Goal: Task Accomplishment & Management: Use online tool/utility

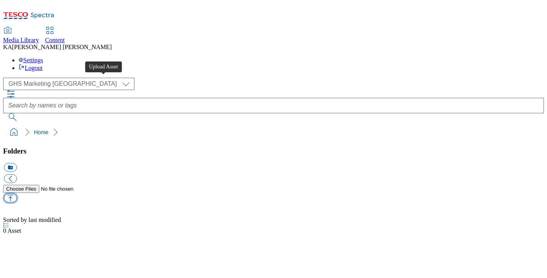
click at [17, 193] on button "button" at bounding box center [10, 197] width 13 height 9
click at [77, 147] on div "Folders icon_new_folder" at bounding box center [273, 182] width 540 height 70
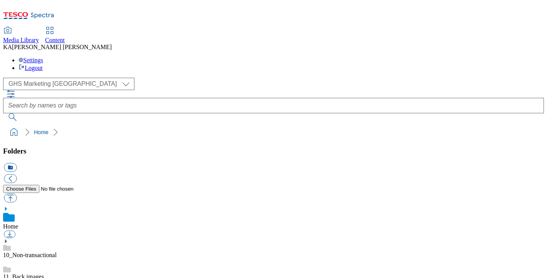
scroll to position [159, 0]
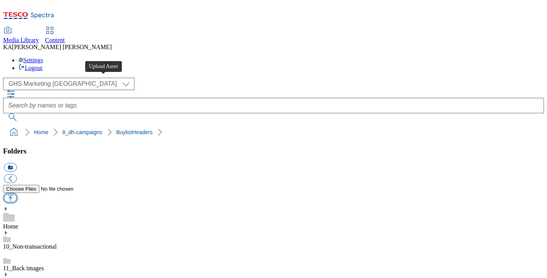
click at [17, 193] on button "button" at bounding box center [10, 197] width 13 height 9
type input "C:\fakepath\1757422976218-ad541436_Muller_Light_LegoBrand_H_1184x333_V1.jpg"
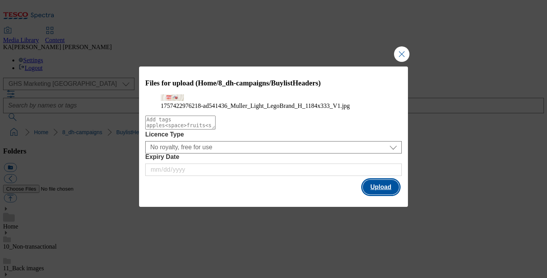
click at [383, 194] on button "Upload" at bounding box center [380, 186] width 36 height 15
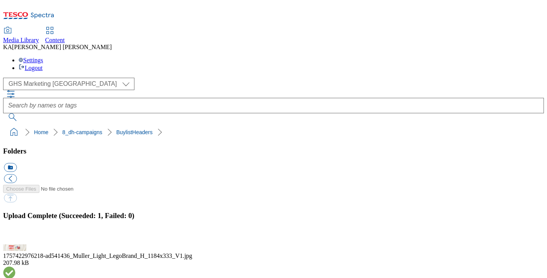
click at [15, 236] on button "button" at bounding box center [10, 239] width 12 height 7
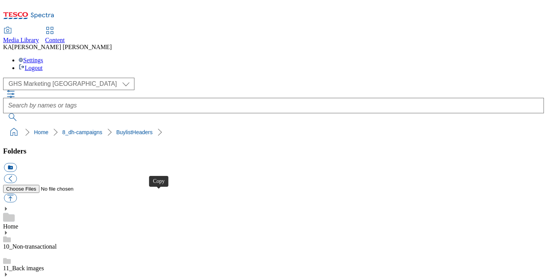
click at [17, 193] on button "button" at bounding box center [10, 197] width 13 height 9
type input "C:\fakepath\1757423989664-ad541436_Muller_Light_Legobrand_2560X320_V1.jpg"
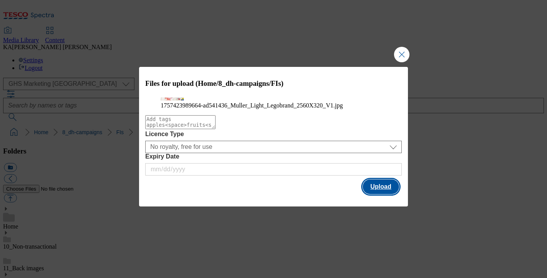
click at [380, 194] on button "Upload" at bounding box center [380, 186] width 36 height 15
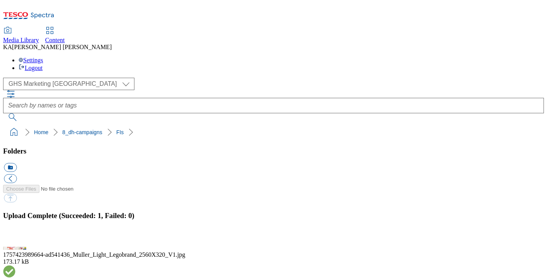
click at [15, 236] on button "button" at bounding box center [10, 239] width 12 height 7
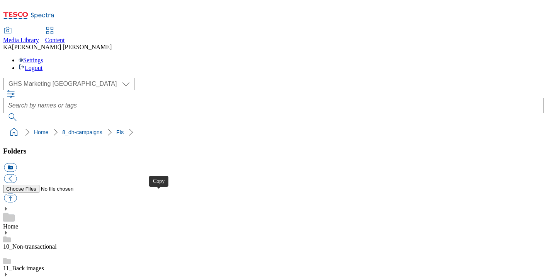
click at [17, 193] on button "button" at bounding box center [10, 197] width 13 height 9
type input "C:\fakepath\1756453168118-ad541350_MDLZ_Philadelphia_LegoBrand_H_1184x333_V1.jpg"
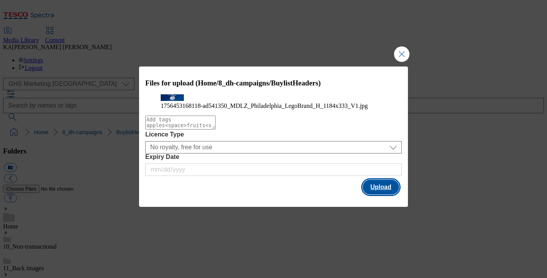
click at [382, 194] on button "Upload" at bounding box center [380, 186] width 36 height 15
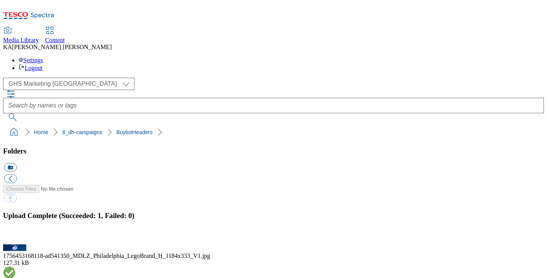
click at [15, 236] on button "button" at bounding box center [10, 239] width 12 height 7
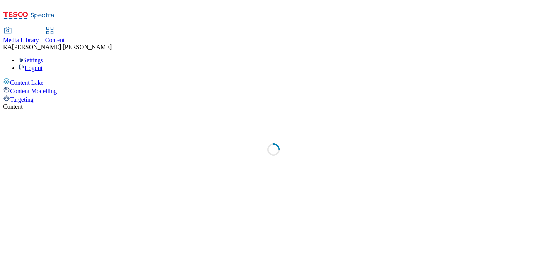
select select "ghs-uk"
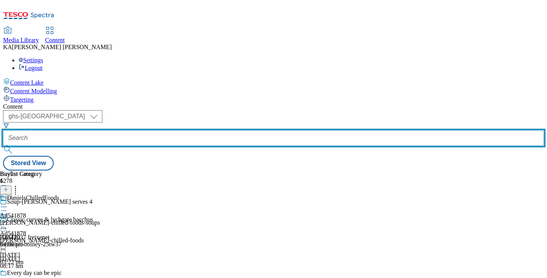
click at [179, 130] on input "text" at bounding box center [273, 137] width 540 height 15
paste input "muller-dairy-muller-light-25tw31"
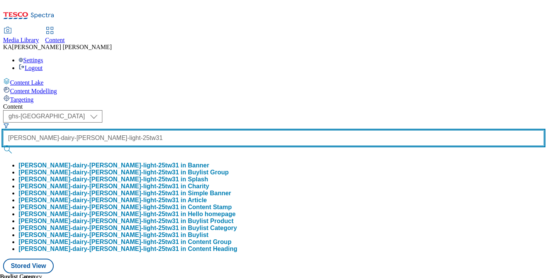
type input "muller-dairy-muller-light-25tw31"
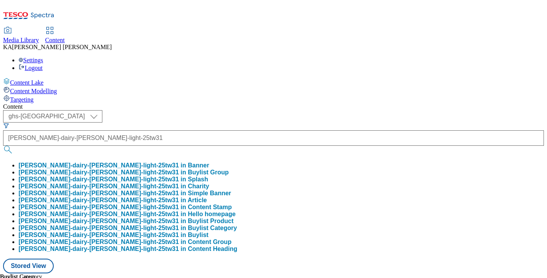
scroll to position [0, 0]
click at [181, 169] on button "muller-dairy-muller-light-25tw31 in Buylist Group" at bounding box center [124, 172] width 210 height 7
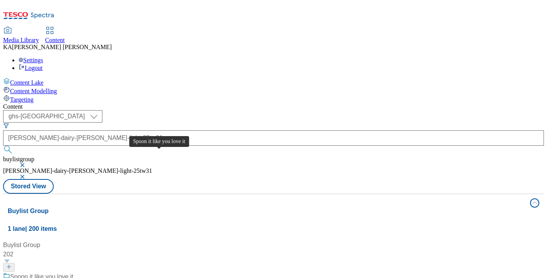
click at [73, 272] on div "Spoon it like you love it" at bounding box center [41, 276] width 63 height 9
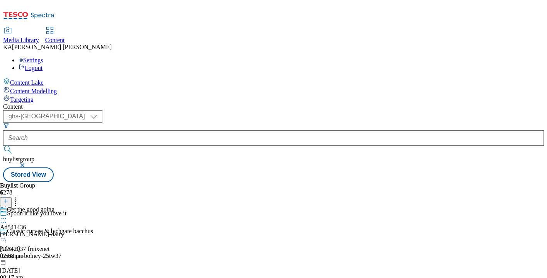
click at [8, 214] on icon at bounding box center [4, 218] width 8 height 8
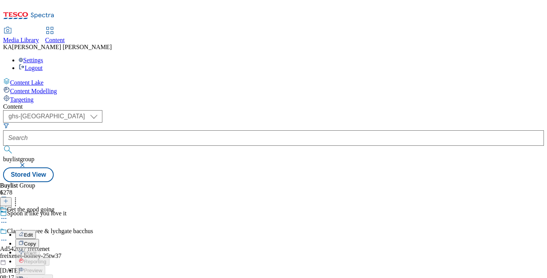
click at [33, 232] on span "Edit" at bounding box center [28, 235] width 9 height 6
select select "tactical"
select select "supplier funded short term 1-3 weeks"
select select "dunnhumby"
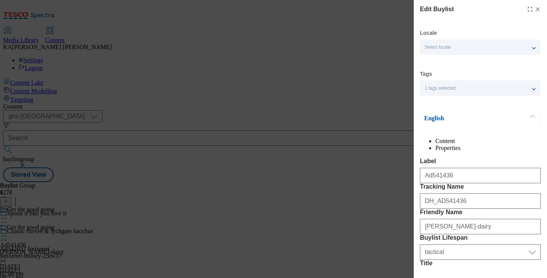
select select "Banner"
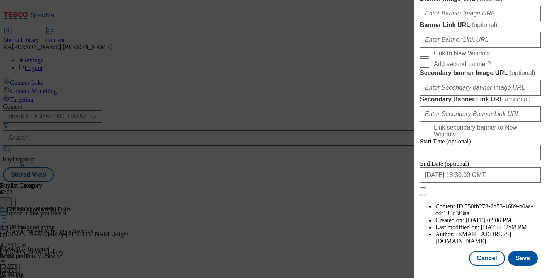
scroll to position [673, 0]
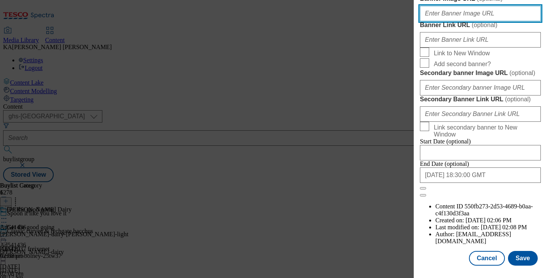
click at [440, 21] on input "Banner Image URL ( optional )" at bounding box center [480, 13] width 121 height 15
paste input "https://digitalcontent.api.tesco.com/v2/media/ghs-mktg/88f38e2d-9e5d-447c-828e-…"
type input "https://digitalcontent.api.tesco.com/v2/media/ghs-mktg/88f38e2d-9e5d-447c-828e-…"
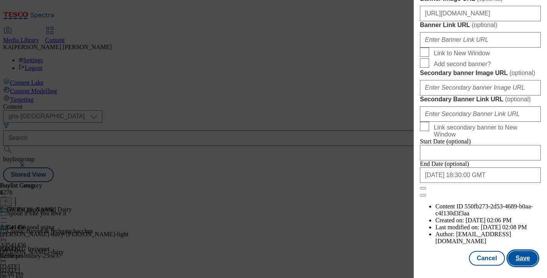
click at [520, 258] on button "Save" at bounding box center [523, 257] width 30 height 15
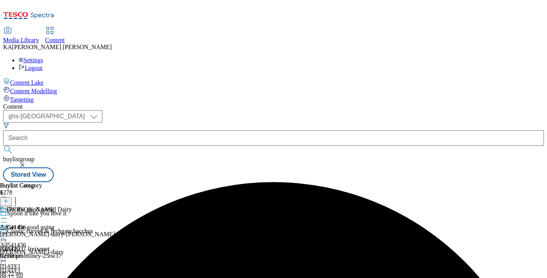
click at [8, 232] on icon at bounding box center [4, 236] width 8 height 8
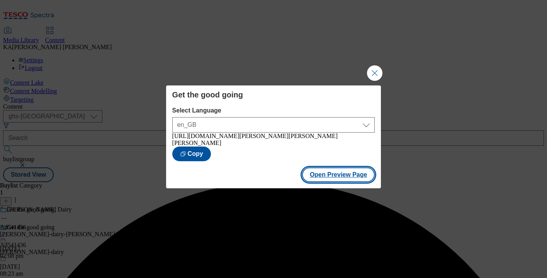
click at [318, 175] on button "Open Preview Page" at bounding box center [338, 174] width 73 height 15
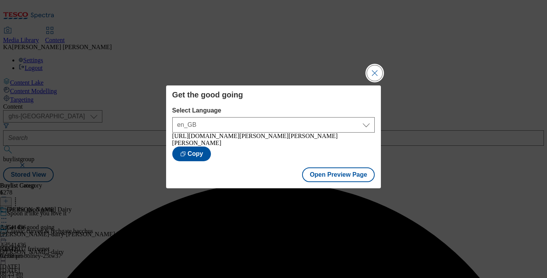
click at [376, 73] on button "Close Modal" at bounding box center [374, 72] width 15 height 15
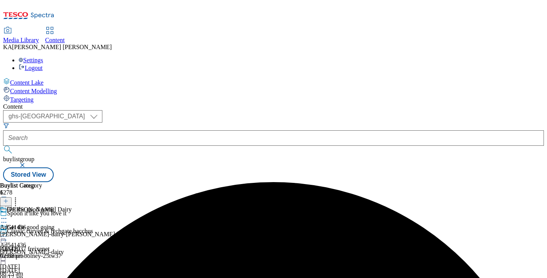
click at [8, 232] on icon at bounding box center [4, 236] width 8 height 8
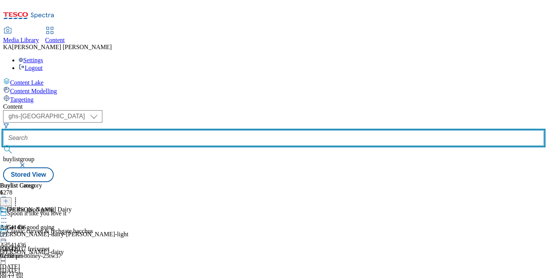
click at [175, 130] on input "text" at bounding box center [273, 137] width 540 height 15
paste input "mondelez-philadelphia-25tw31"
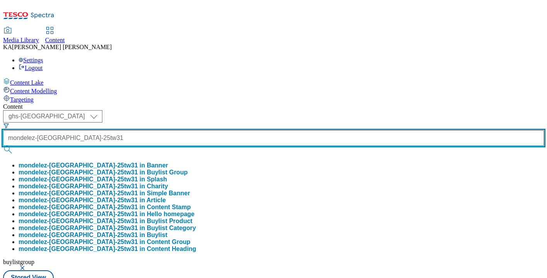
scroll to position [0, 17]
type input "mondelez-philadelphia-25tw31"
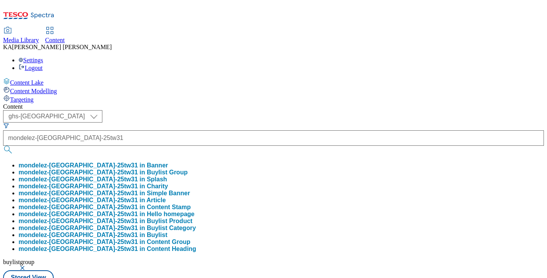
scroll to position [0, 0]
click at [180, 169] on button "mondelez-philadelphia-25tw31 in Buylist Group" at bounding box center [103, 172] width 169 height 7
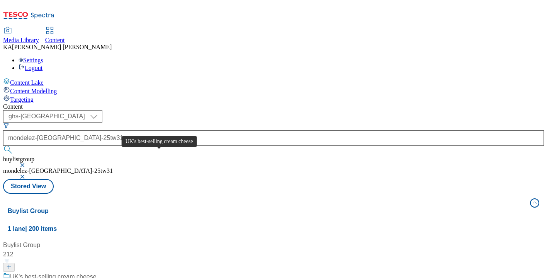
click at [96, 272] on div "UK's best-selling cream cheese" at bounding box center [53, 276] width 86 height 9
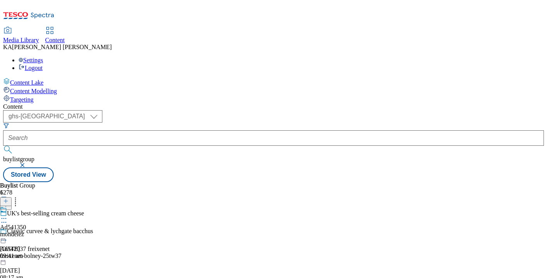
click at [8, 214] on icon at bounding box center [4, 218] width 8 height 8
click at [33, 232] on span "Edit" at bounding box center [28, 235] width 9 height 6
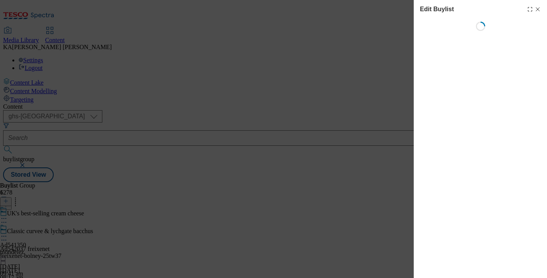
select select "tactical"
select select "supplier funded short term 1-3 weeks"
select select "dunnhumby"
select select "Banner"
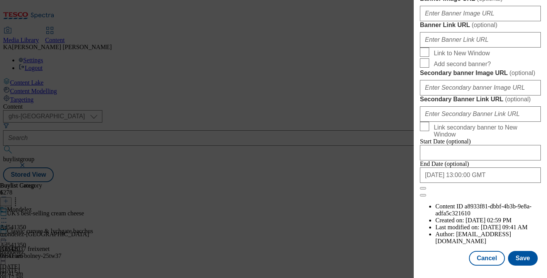
scroll to position [663, 0]
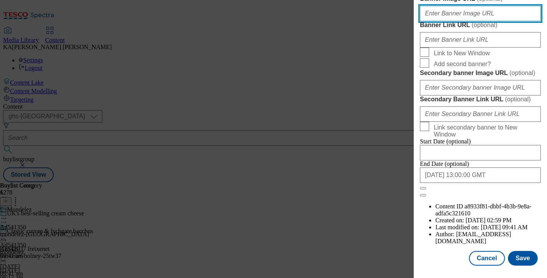
click at [441, 21] on input "Banner Image URL ( optional )" at bounding box center [480, 13] width 121 height 15
paste input "https://digitalcontent.api.tesco.com/v2/media/ghs-mktg/4187c67f-ca1f-473c-8817-…"
type input "https://digitalcontent.api.tesco.com/v2/media/ghs-mktg/4187c67f-ca1f-473c-8817-…"
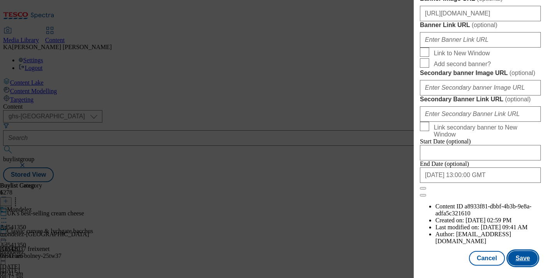
click at [518, 255] on button "Save" at bounding box center [523, 257] width 30 height 15
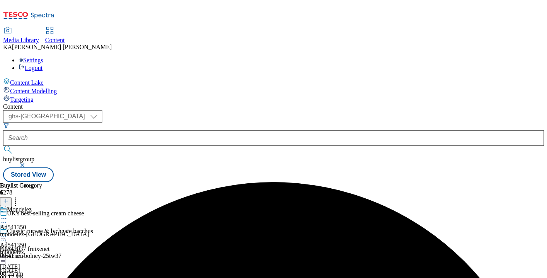
click at [8, 232] on icon at bounding box center [4, 236] width 8 height 8
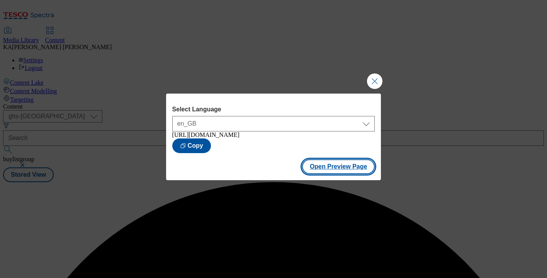
click at [318, 168] on button "Open Preview Page" at bounding box center [338, 166] width 73 height 15
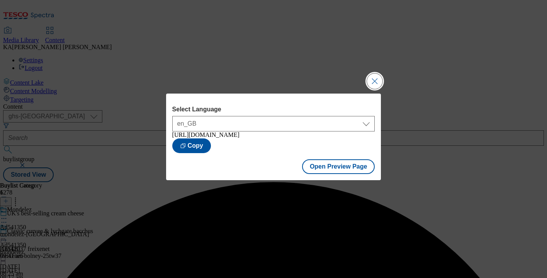
click at [373, 73] on button "Close Modal" at bounding box center [374, 80] width 15 height 15
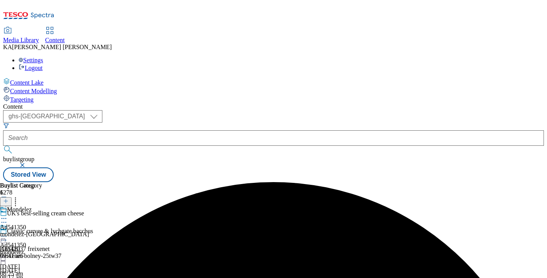
click at [8, 232] on icon at bounding box center [4, 236] width 8 height 8
